Goal: Task Accomplishment & Management: Use online tool/utility

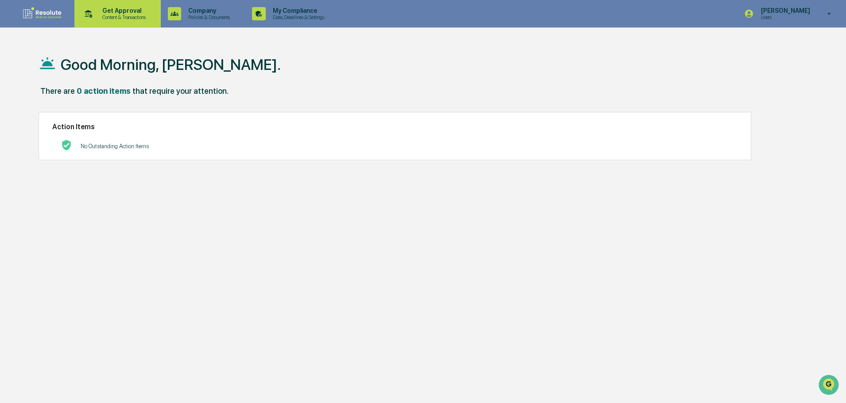
click at [110, 14] on p "Content & Transactions" at bounding box center [122, 17] width 55 height 6
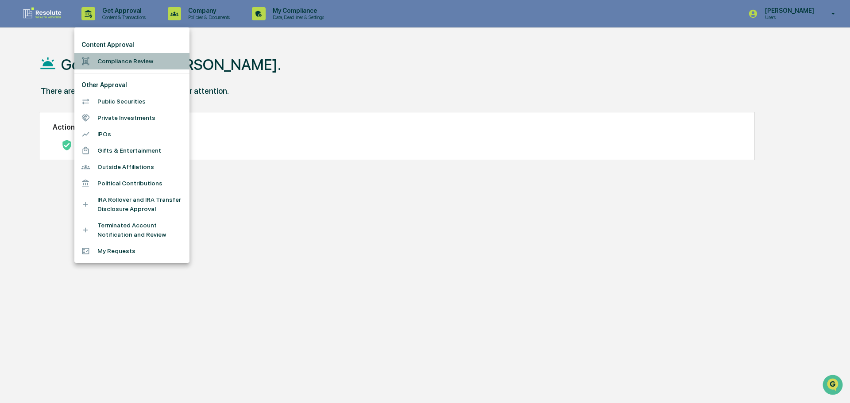
click at [120, 55] on li "Compliance Review" at bounding box center [131, 61] width 115 height 16
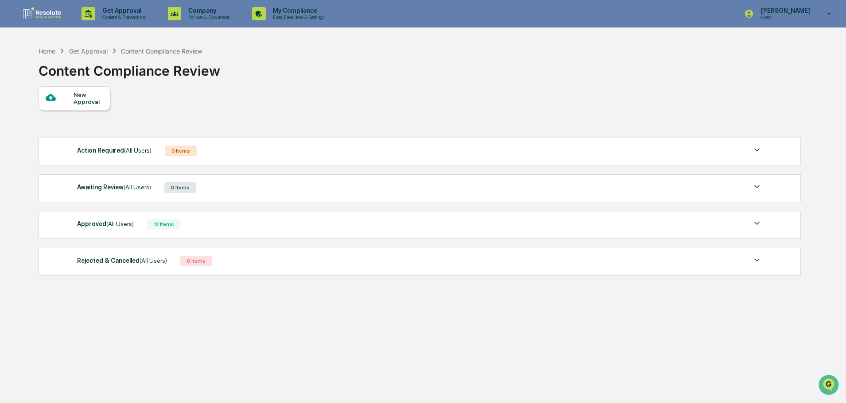
click at [759, 224] on img at bounding box center [756, 223] width 11 height 11
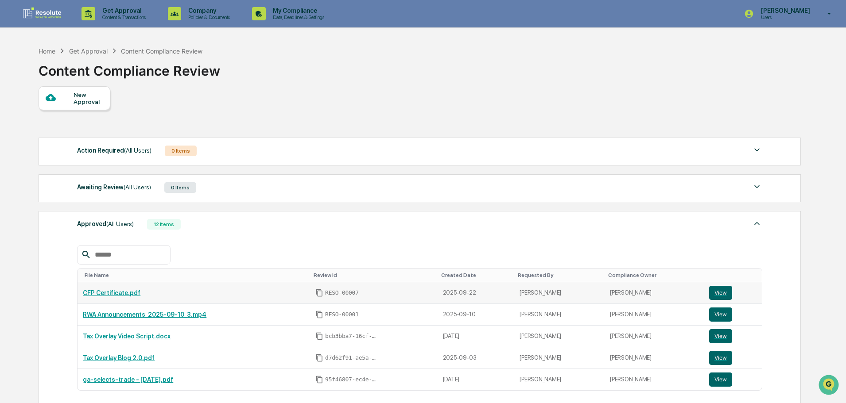
click at [112, 294] on link "CFP Certificate.pdf" at bounding box center [112, 293] width 58 height 7
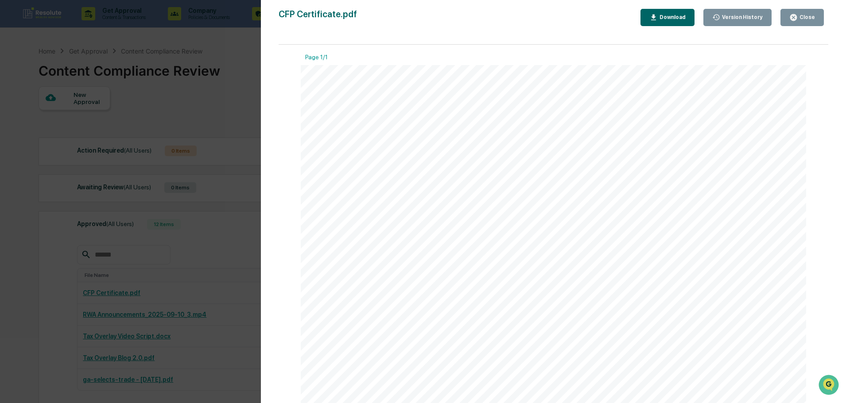
click at [804, 8] on div "Version History [DATE] 05:39 PM [PERSON_NAME] [DATE] 06:51 PM [PERSON_NAME] CFP…" at bounding box center [553, 210] width 585 height 421
click at [805, 11] on button "Close" at bounding box center [801, 17] width 43 height 17
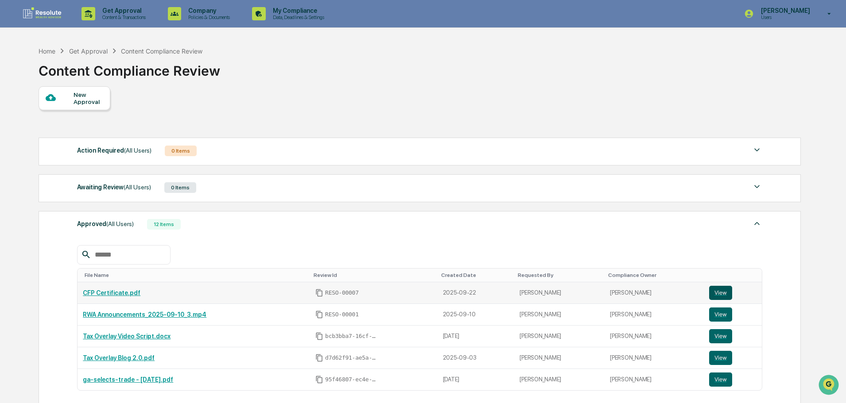
click at [719, 293] on button "View" at bounding box center [720, 293] width 23 height 14
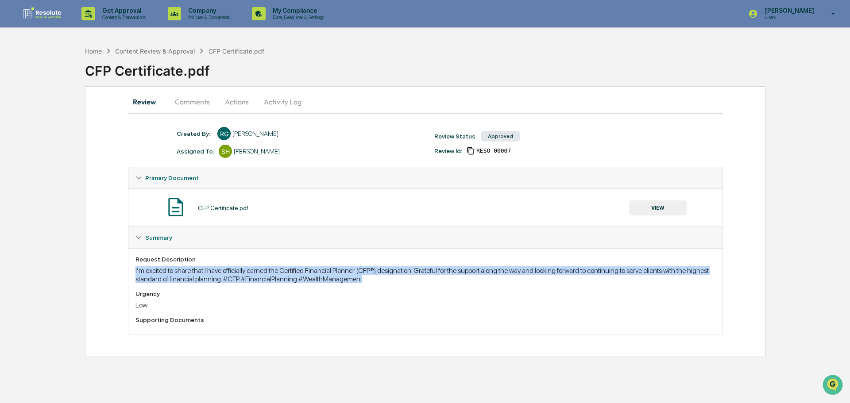
drag, startPoint x: 364, startPoint y: 280, endPoint x: 128, endPoint y: 269, distance: 235.8
click at [128, 269] on div "Summary Request Description I’m excited to share that I have officially earned …" at bounding box center [425, 281] width 595 height 108
copy div "I’m excited to share that I have officially earned the Certified Financial Plan…"
